Goal: Transaction & Acquisition: Subscribe to service/newsletter

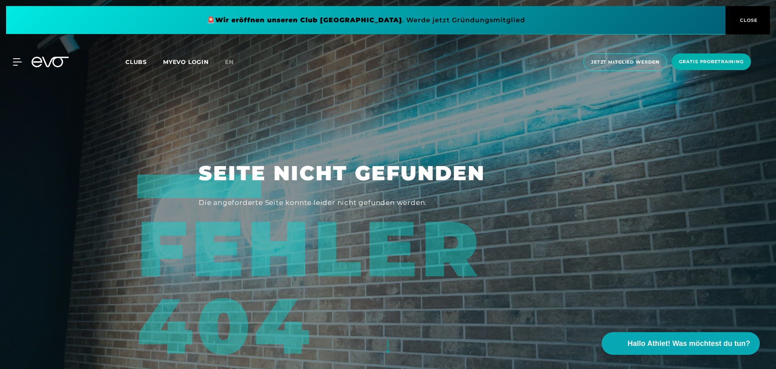
click at [59, 61] on icon at bounding box center [50, 62] width 37 height 11
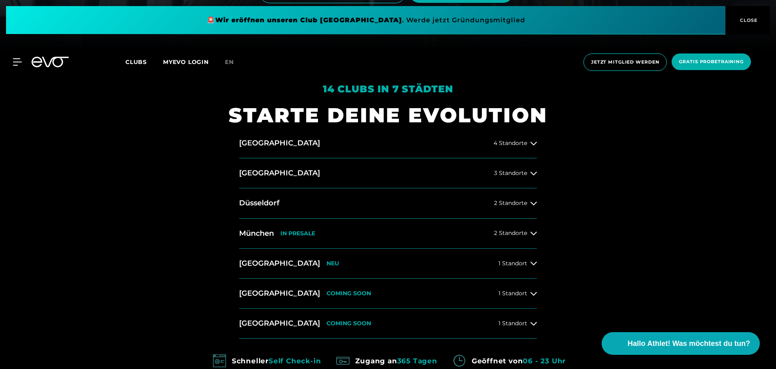
scroll to position [324, 0]
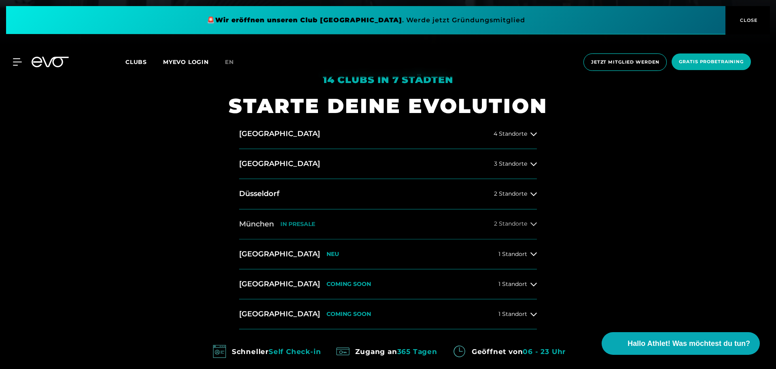
click at [534, 222] on icon at bounding box center [534, 224] width 6 height 6
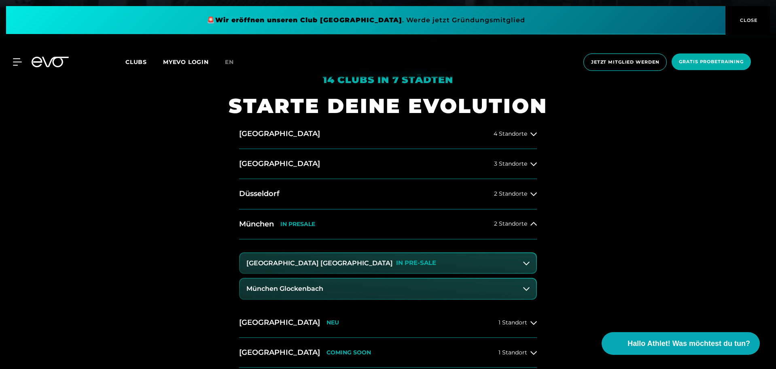
click at [525, 287] on icon at bounding box center [526, 288] width 6 height 6
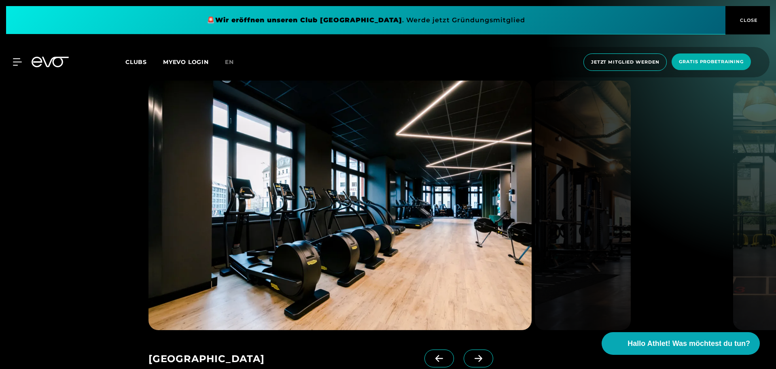
scroll to position [1214, 0]
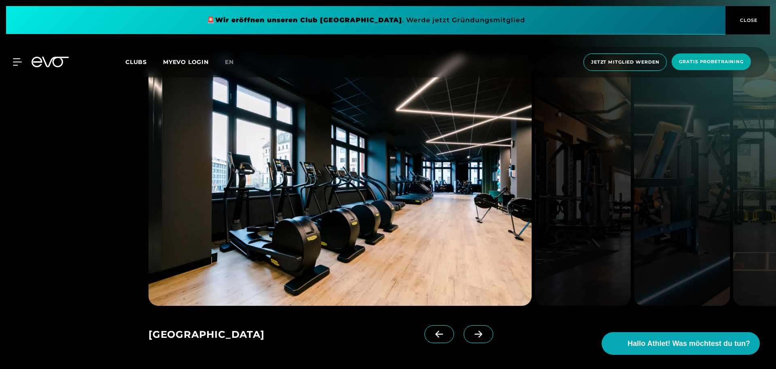
click at [475, 331] on icon at bounding box center [479, 334] width 8 height 7
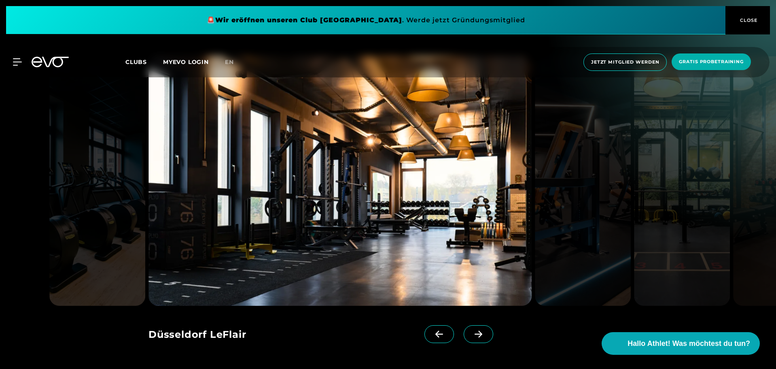
click at [475, 331] on icon at bounding box center [479, 334] width 8 height 7
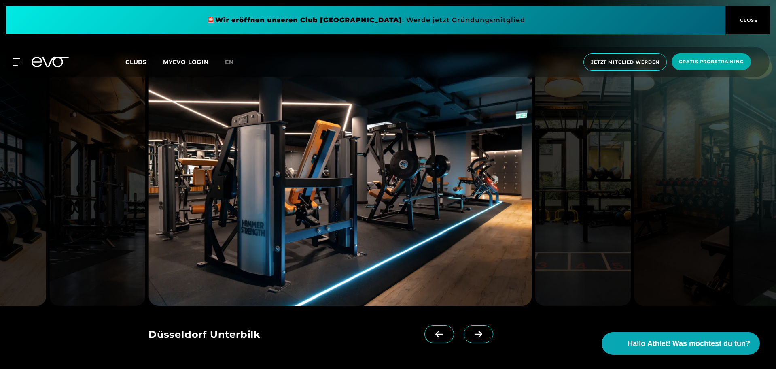
click at [471, 330] on icon at bounding box center [478, 333] width 14 height 7
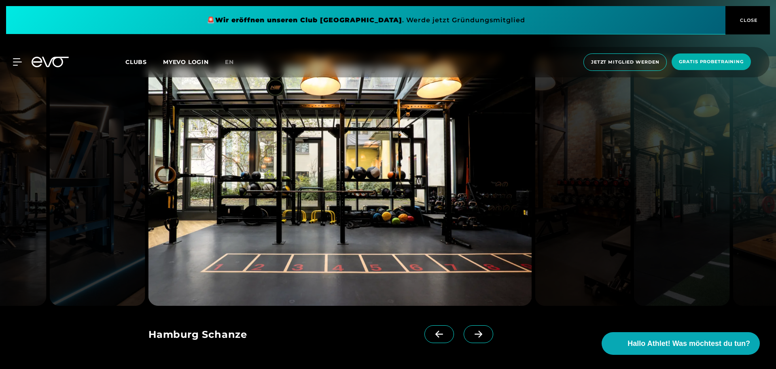
click at [471, 330] on icon at bounding box center [478, 333] width 14 height 7
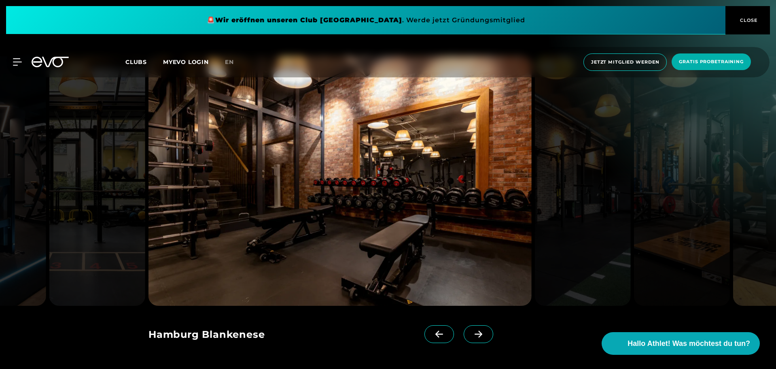
click at [471, 330] on icon at bounding box center [478, 333] width 14 height 7
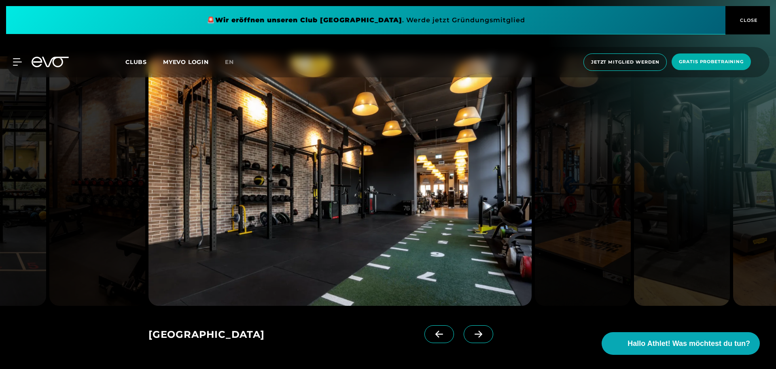
click at [471, 330] on icon at bounding box center [478, 333] width 14 height 7
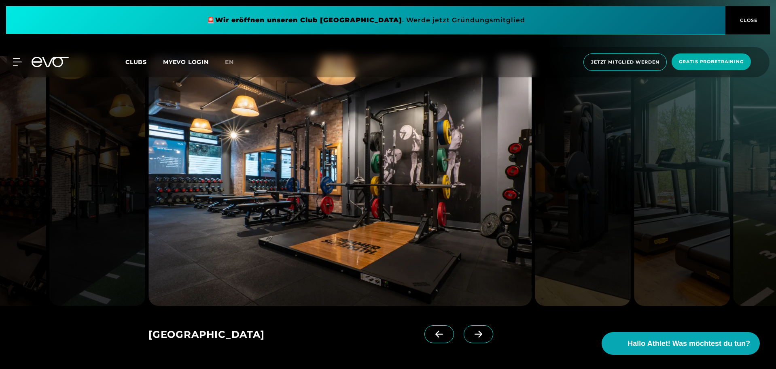
click at [471, 330] on icon at bounding box center [478, 333] width 14 height 7
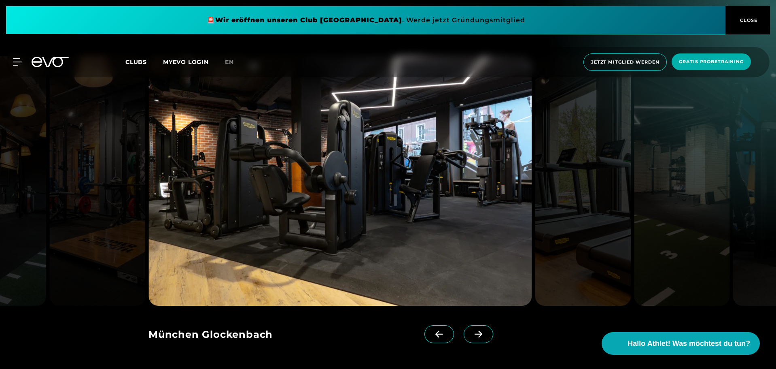
click at [471, 330] on icon at bounding box center [478, 333] width 14 height 7
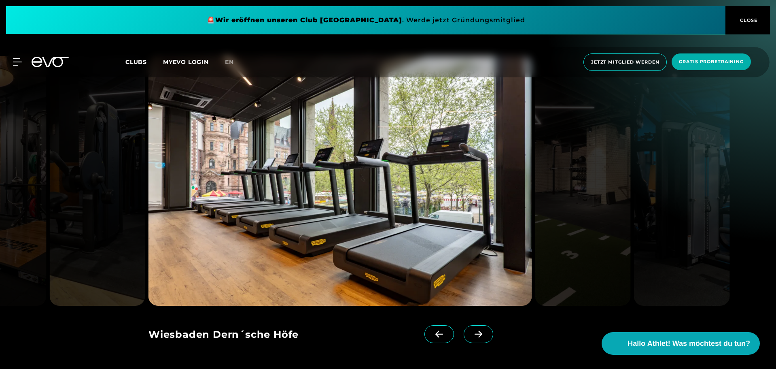
click at [471, 330] on icon at bounding box center [478, 333] width 14 height 7
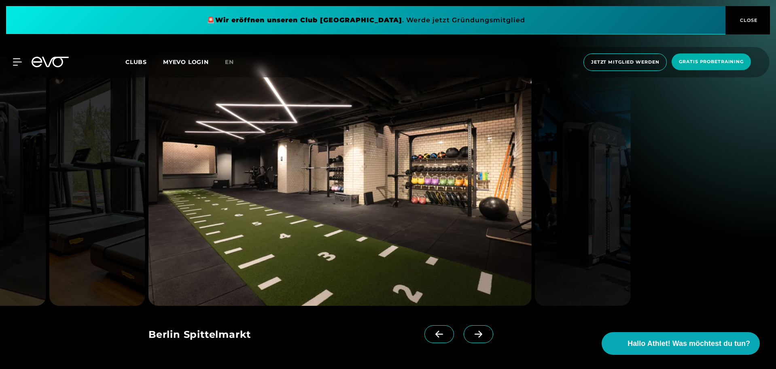
click at [471, 330] on icon at bounding box center [478, 333] width 14 height 7
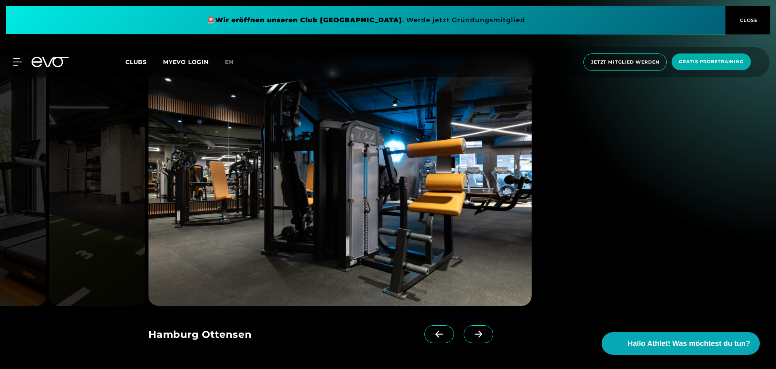
click at [471, 330] on icon at bounding box center [478, 333] width 14 height 7
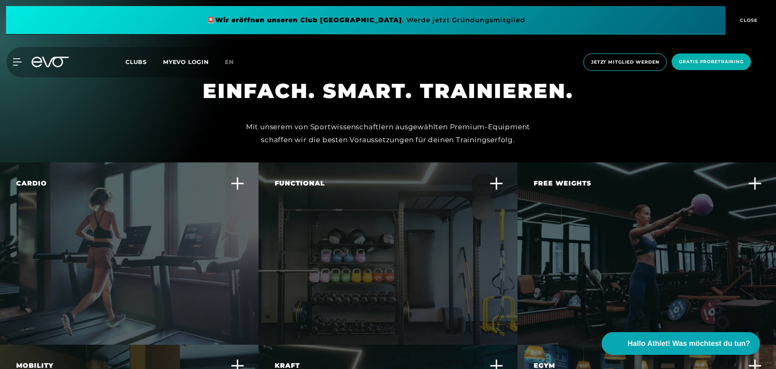
scroll to position [2347, 0]
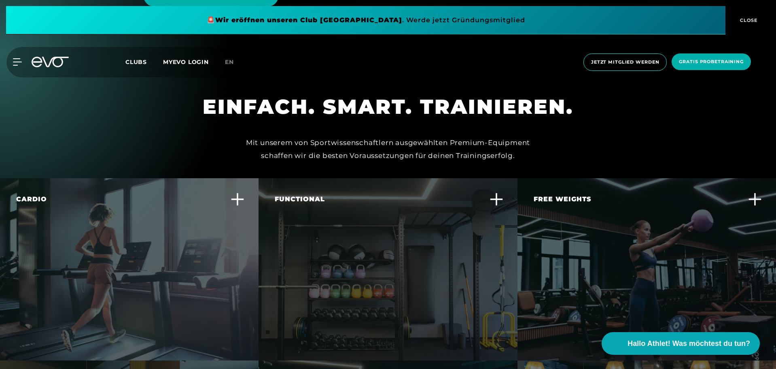
click at [499, 183] on div "Functional Trainiere alltagsnahe Bewegungen und verbessere deine Körperbeherrsc…" at bounding box center [388, 269] width 259 height 182
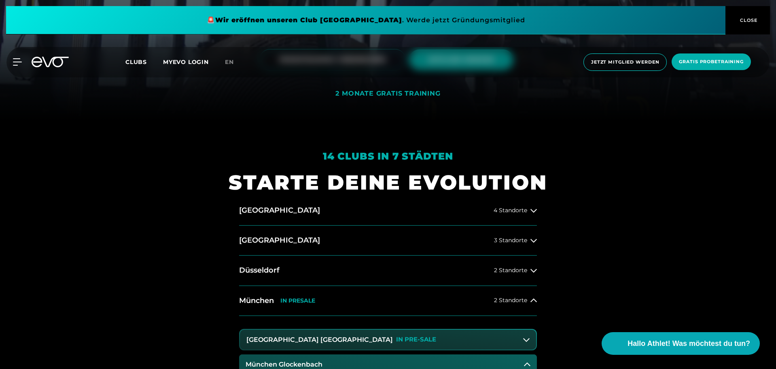
scroll to position [0, 0]
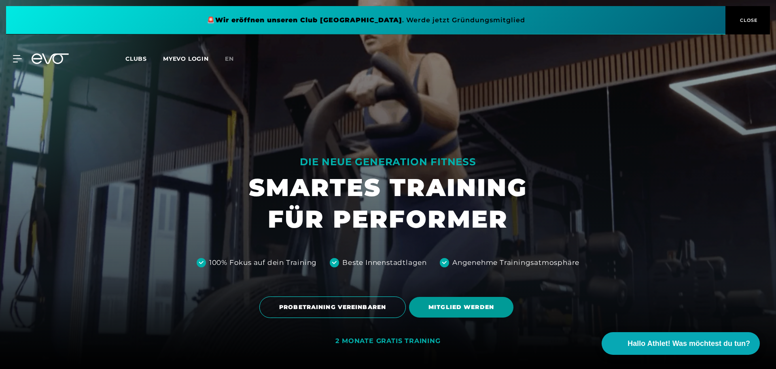
click at [472, 309] on span "MITGLIED WERDEN" at bounding box center [462, 307] width 66 height 8
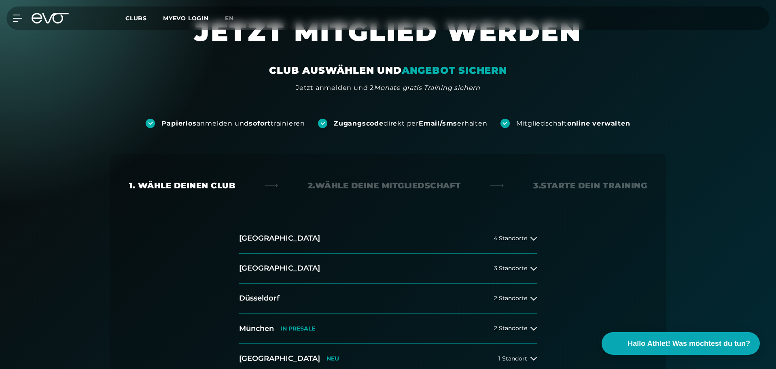
scroll to position [121, 0]
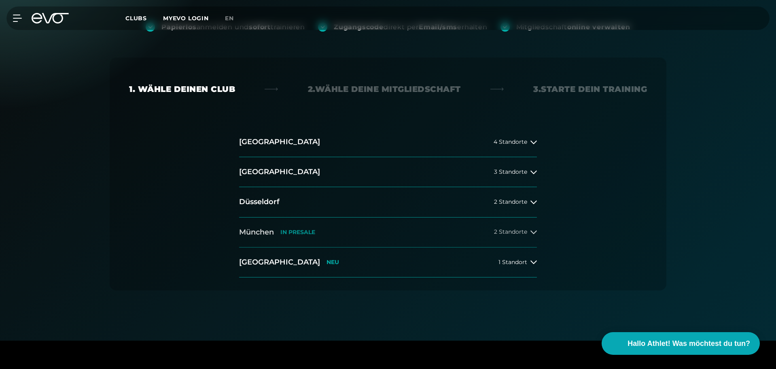
click at [526, 231] on span "2 Standorte" at bounding box center [510, 232] width 33 height 6
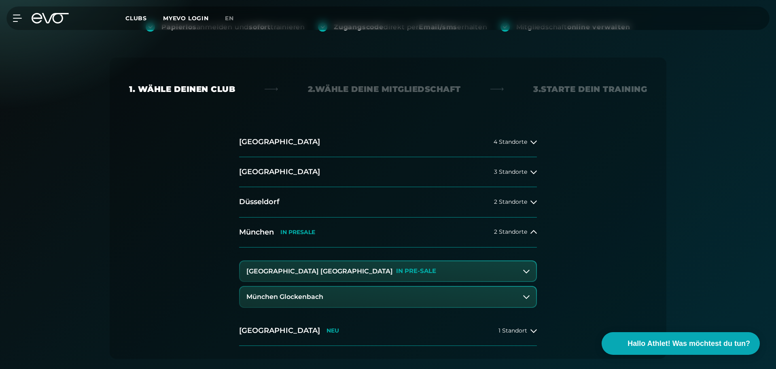
click at [455, 296] on button "München Glockenbach" at bounding box center [388, 296] width 296 height 20
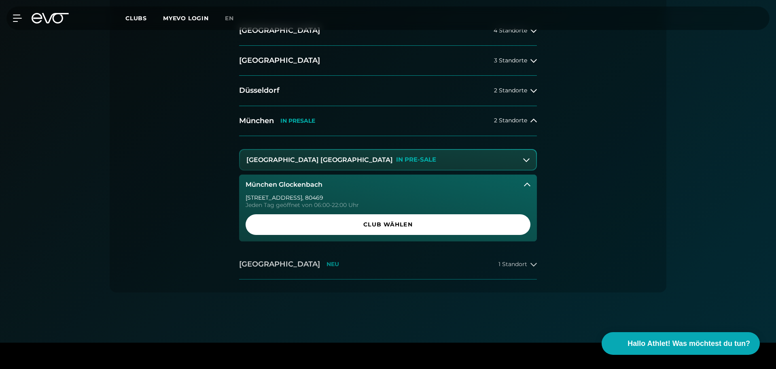
scroll to position [243, 0]
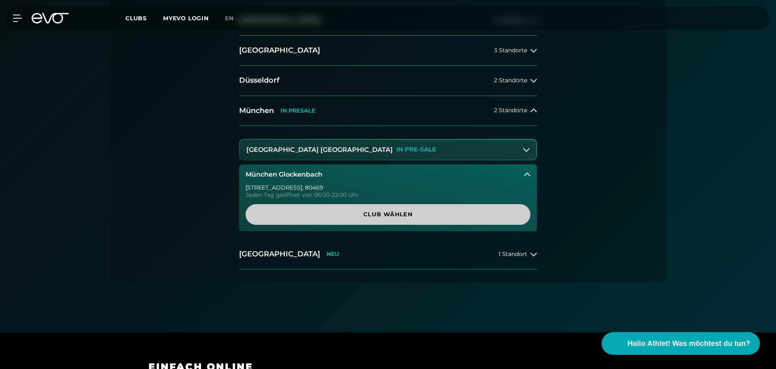
click at [382, 211] on span "Club wählen" at bounding box center [388, 214] width 246 height 8
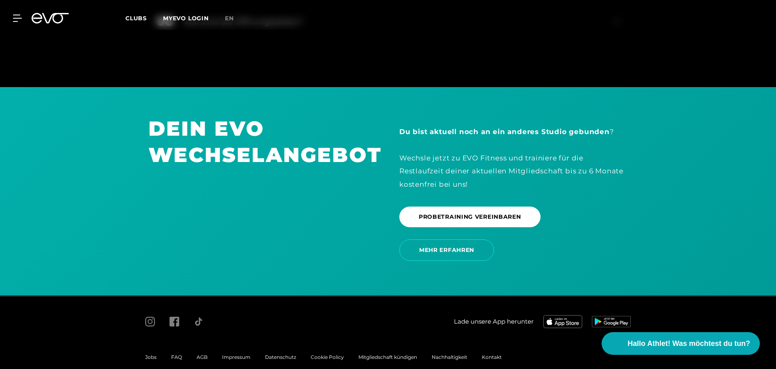
scroll to position [1730, 0]
